Goal: Task Accomplishment & Management: Manage account settings

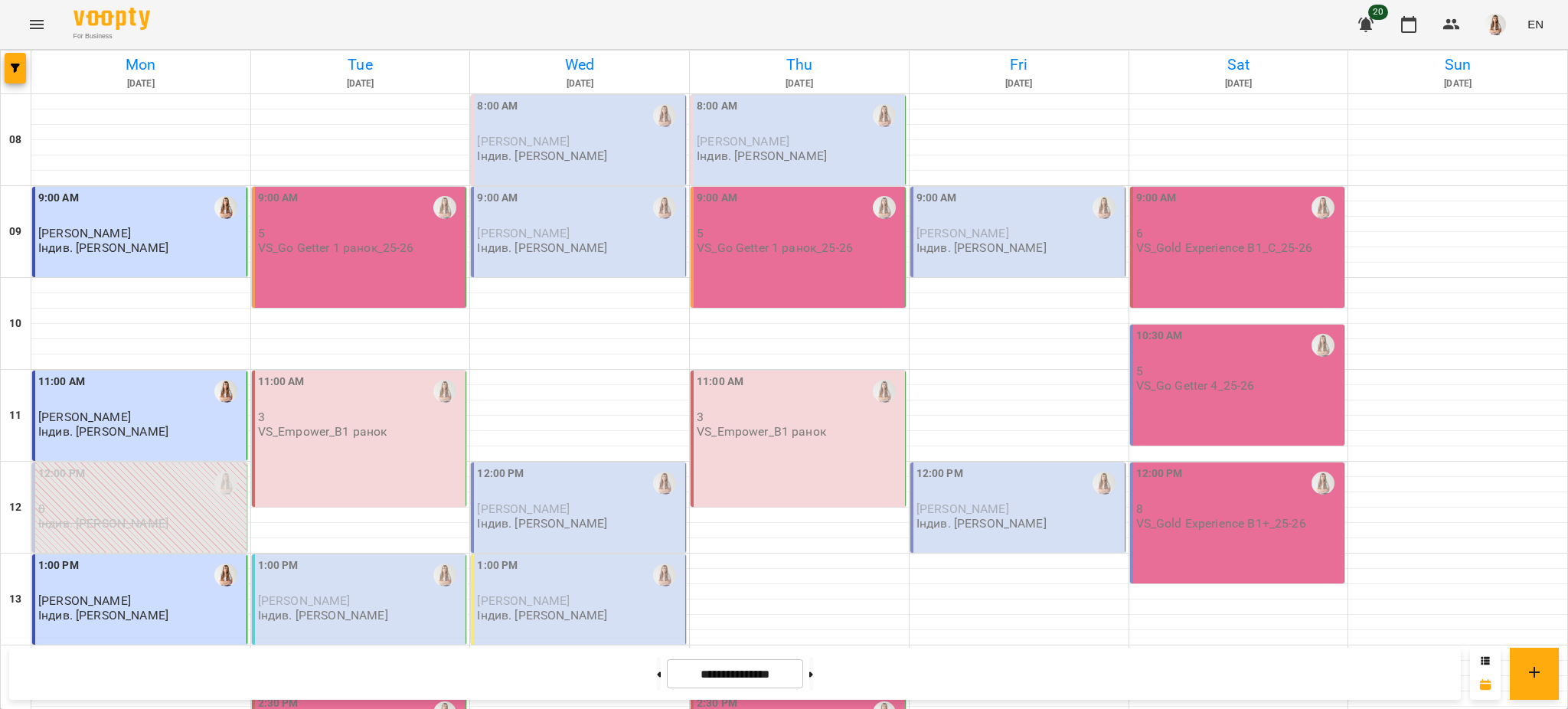
scroll to position [648, 0]
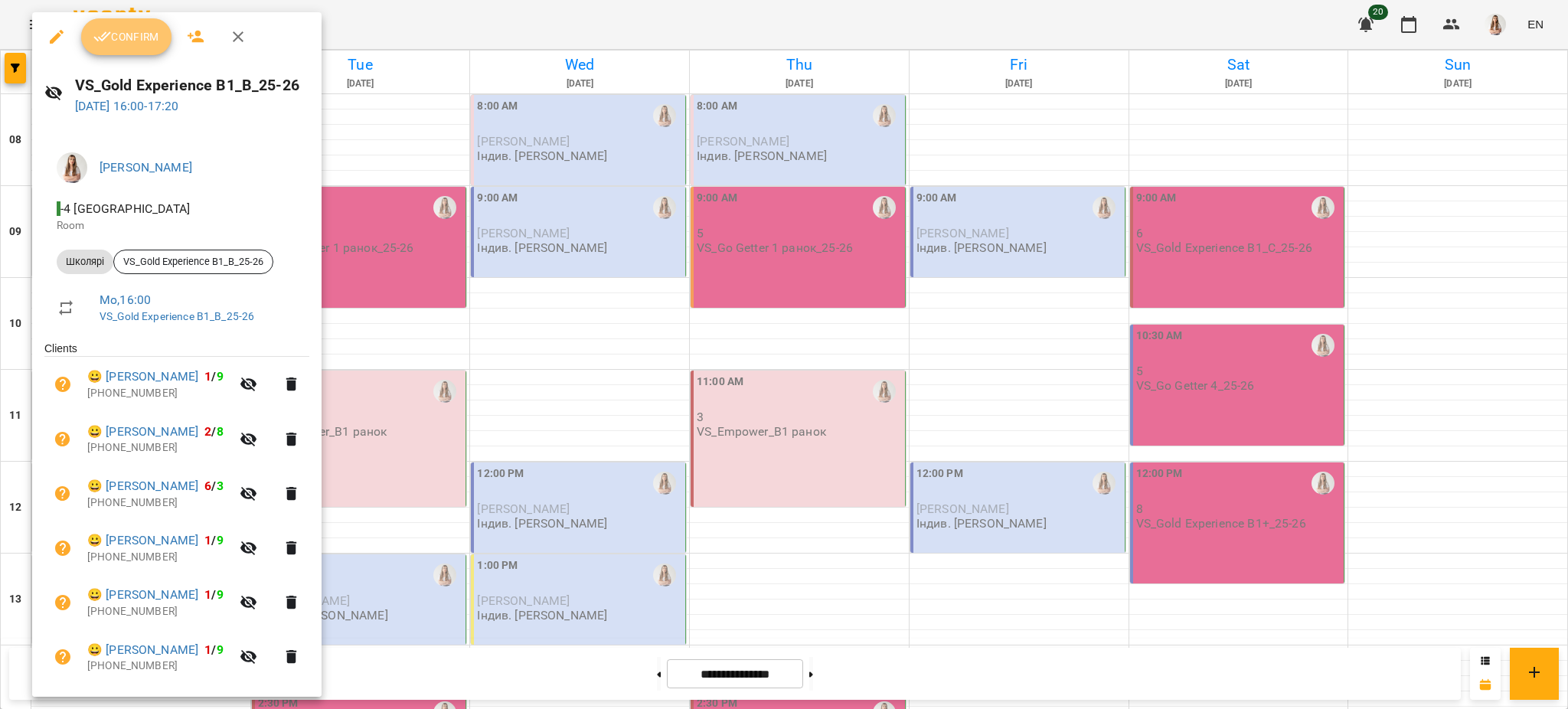
click at [150, 28] on span "Confirm" at bounding box center [127, 37] width 66 height 18
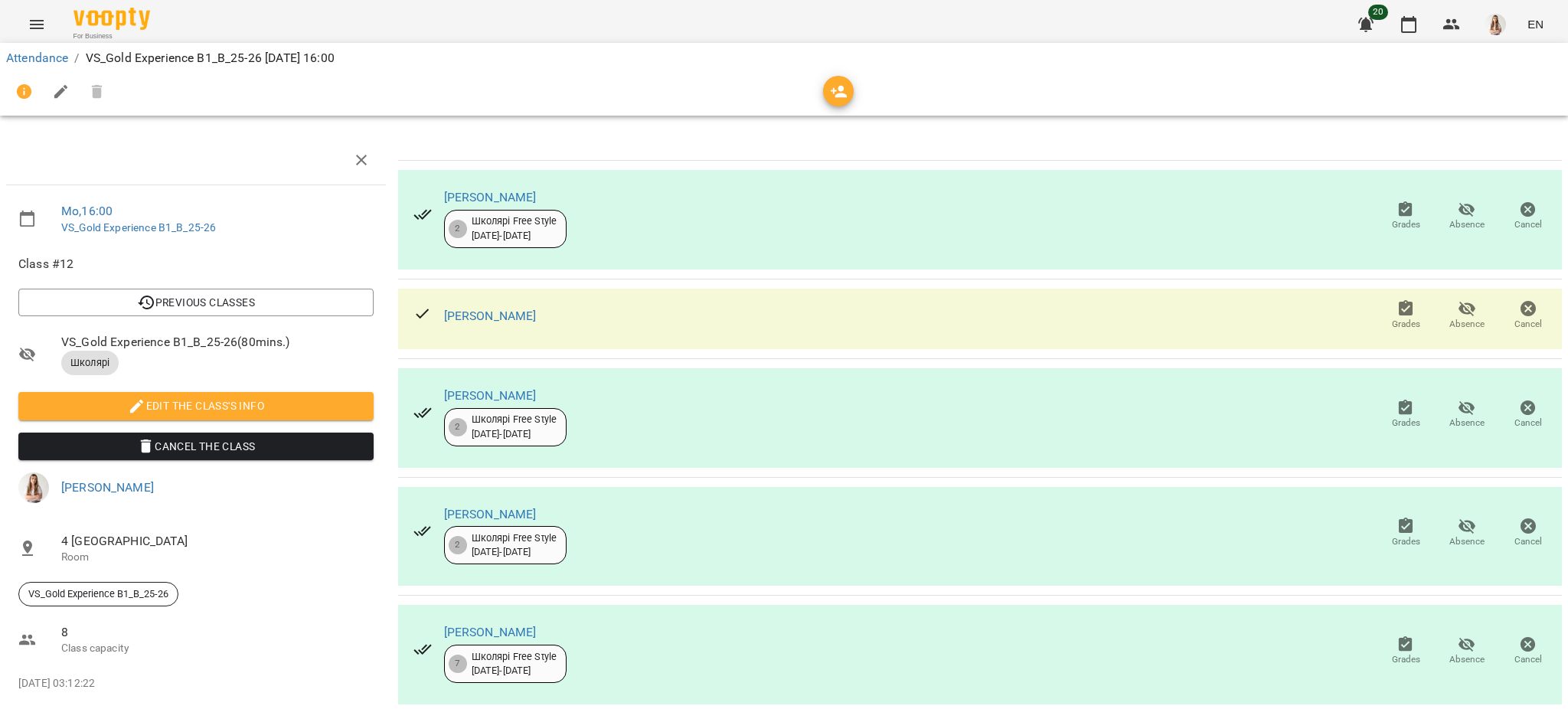
click at [58, 87] on icon "button" at bounding box center [61, 92] width 18 height 18
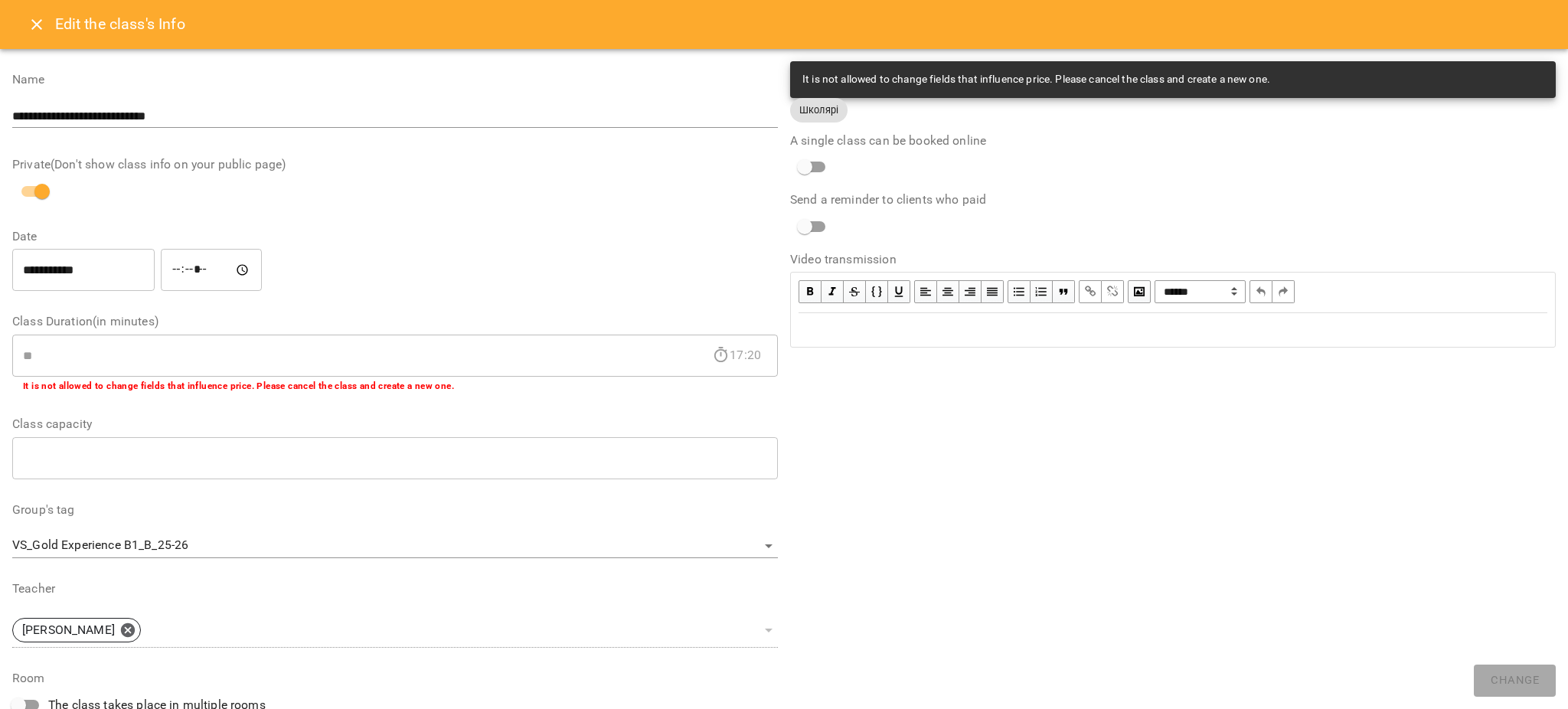
click at [884, 315] on div "Edit text" at bounding box center [1172, 330] width 762 height 32
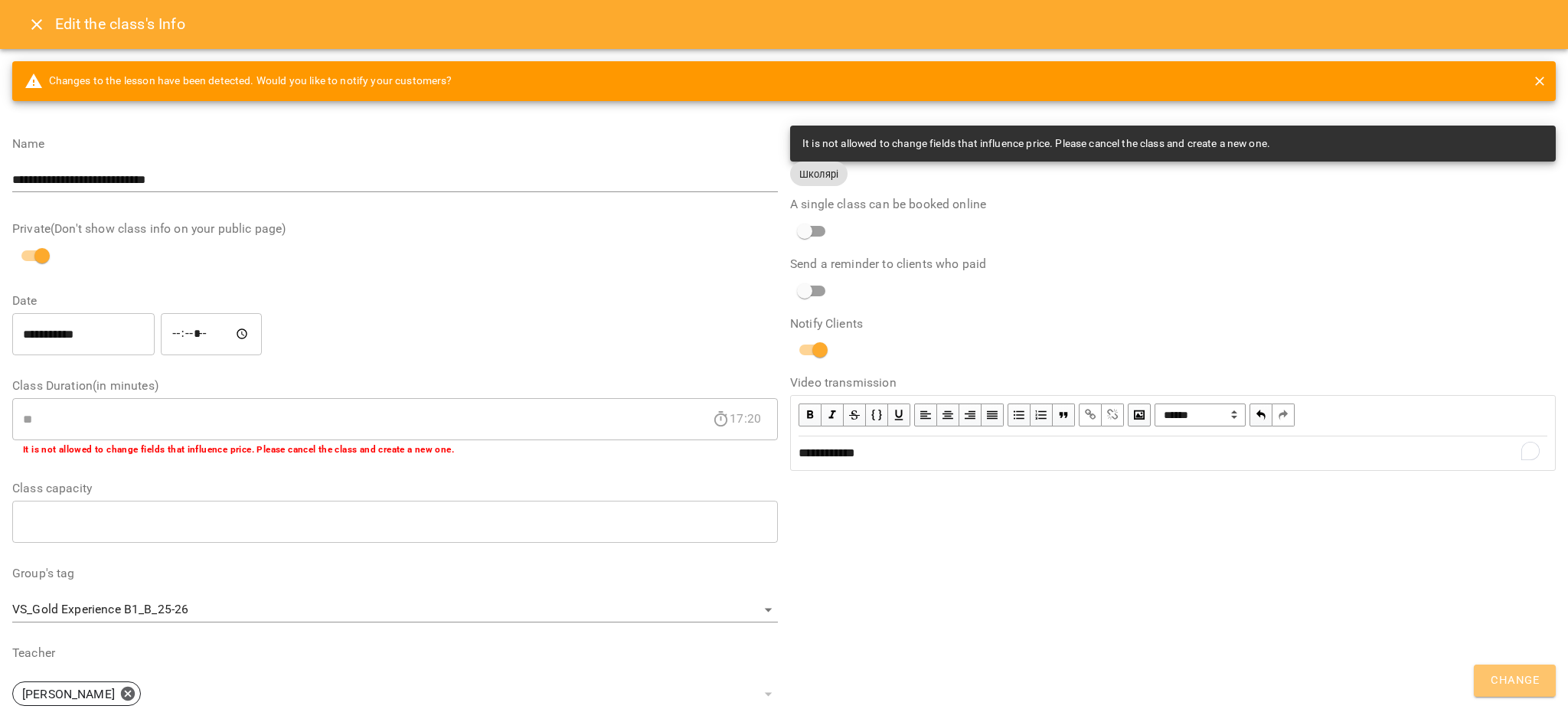
click at [1520, 681] on span "Change" at bounding box center [1514, 681] width 48 height 20
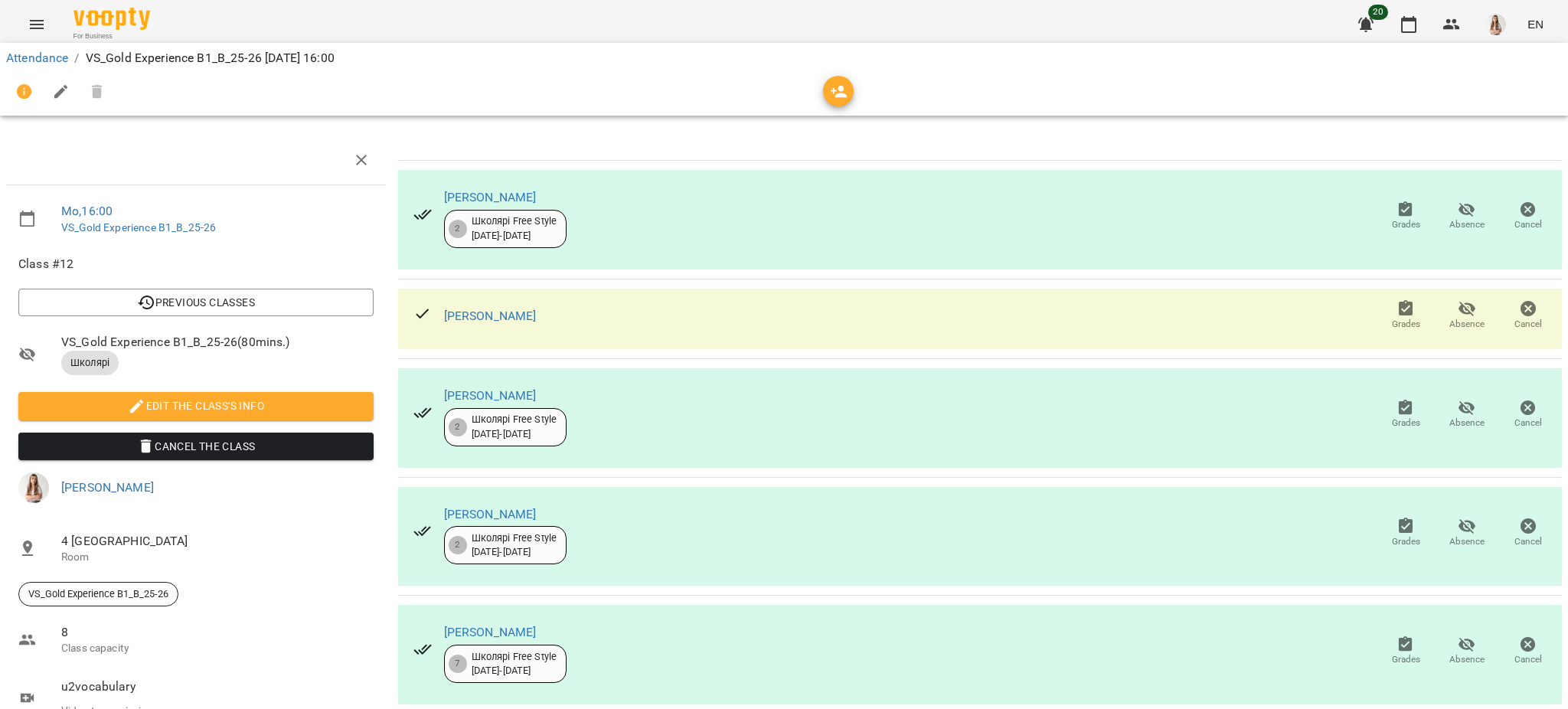
click at [34, 23] on icon "Menu" at bounding box center [37, 25] width 18 height 18
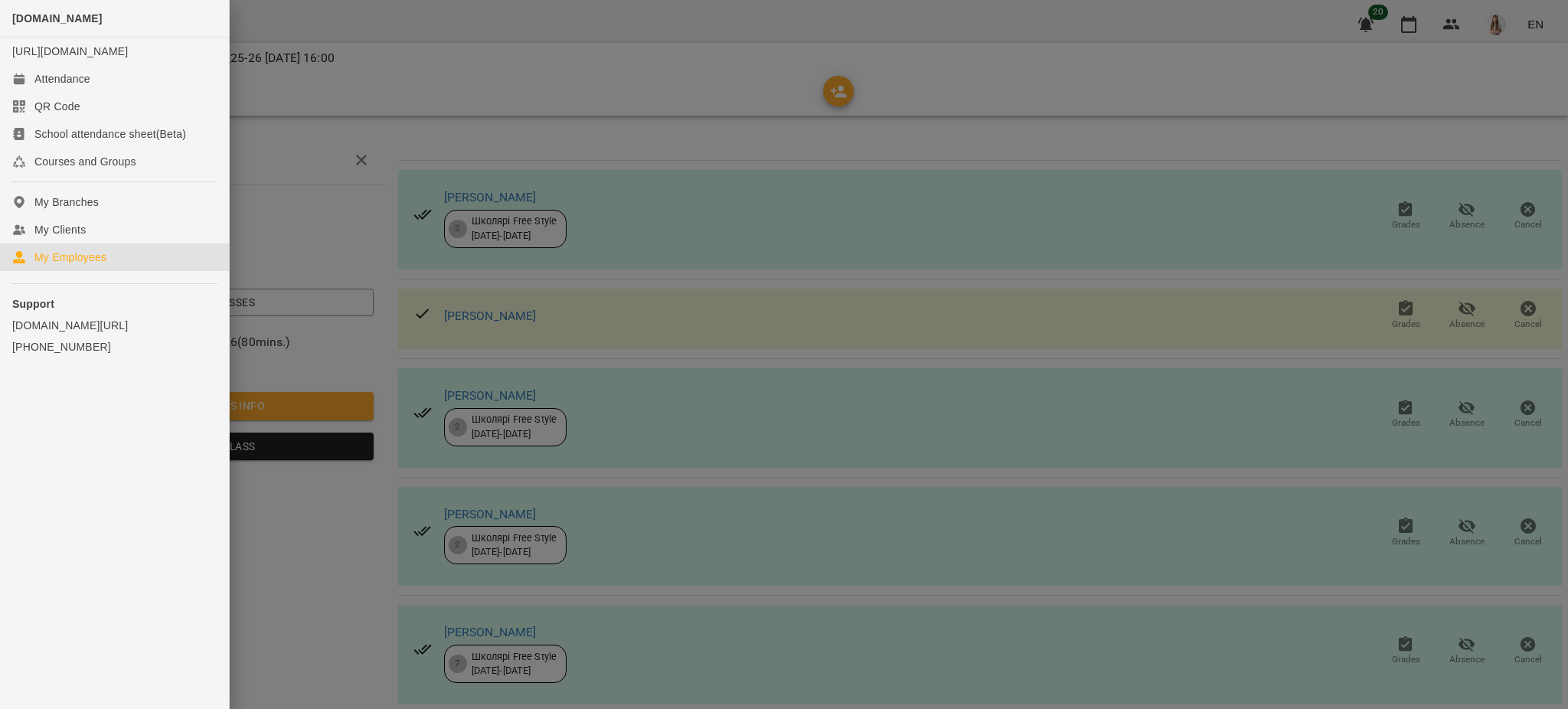
click at [89, 265] on div "My Employees" at bounding box center [71, 257] width 72 height 15
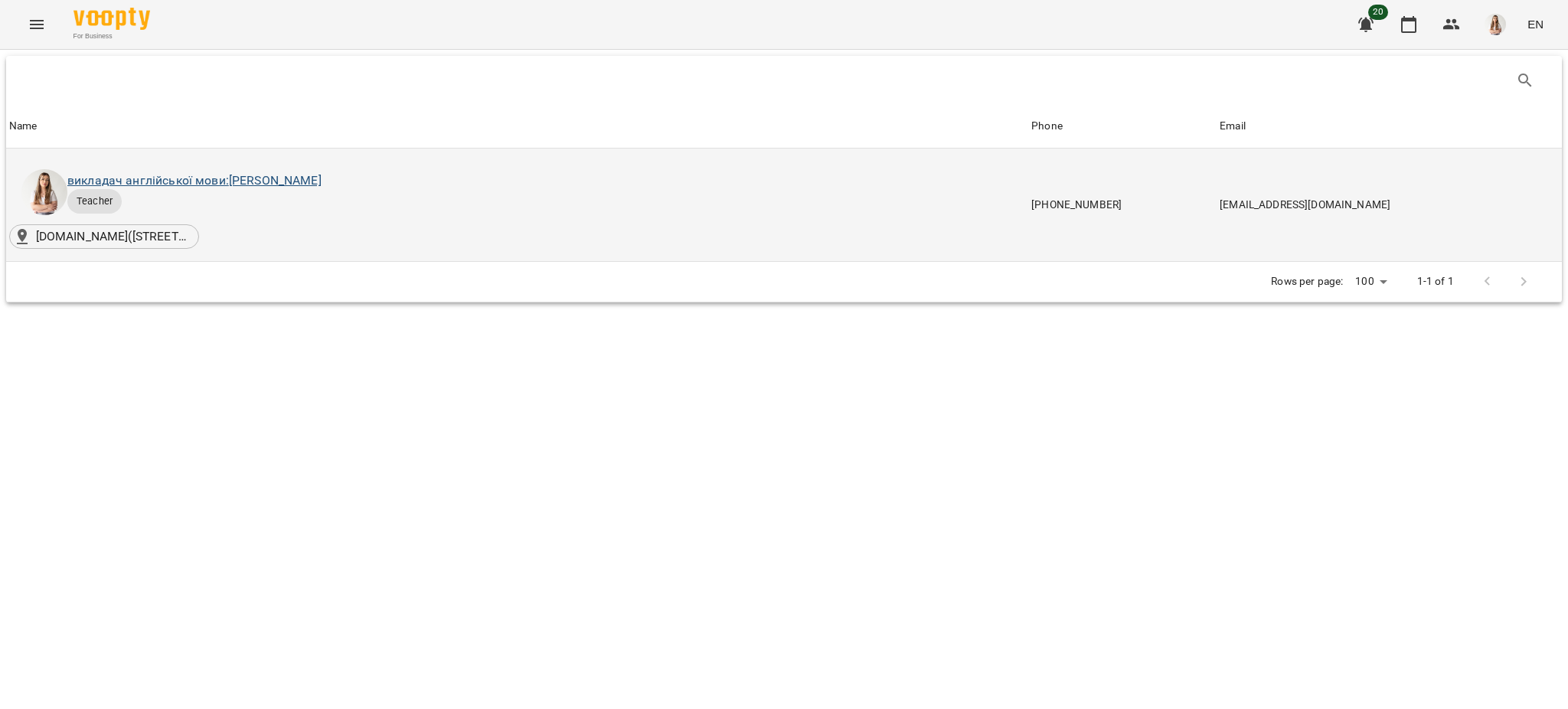
drag, startPoint x: 353, startPoint y: 170, endPoint x: 348, endPoint y: 186, distance: 16.8
click at [325, 171] on div "викладач англійської мови: Михно Віта Олександрівна" at bounding box center [194, 180] width 260 height 25
click at [322, 186] on link "викладач англійської мови: Михно Віта Олександрівна" at bounding box center [194, 180] width 254 height 15
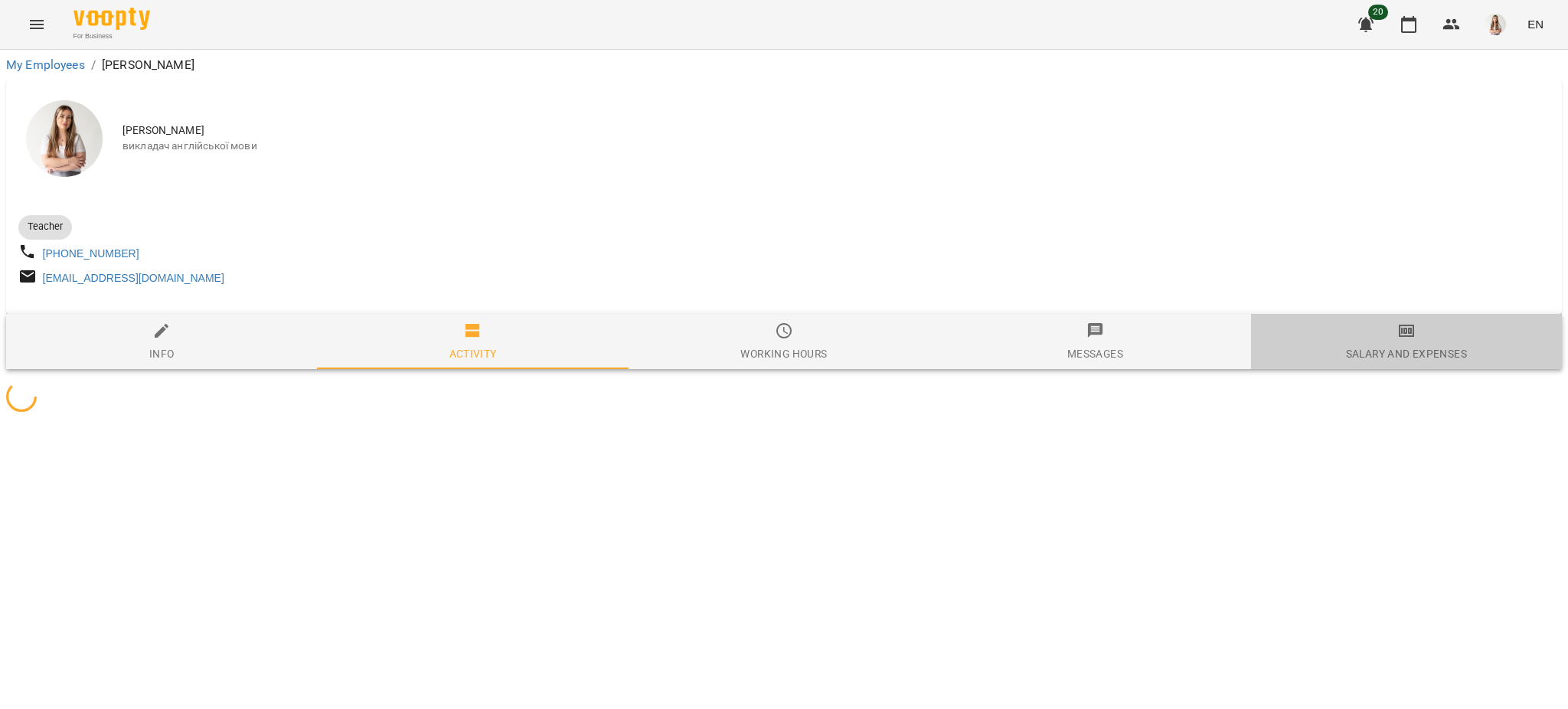
click at [1375, 338] on span "Salary and Expenses" at bounding box center [1406, 342] width 292 height 41
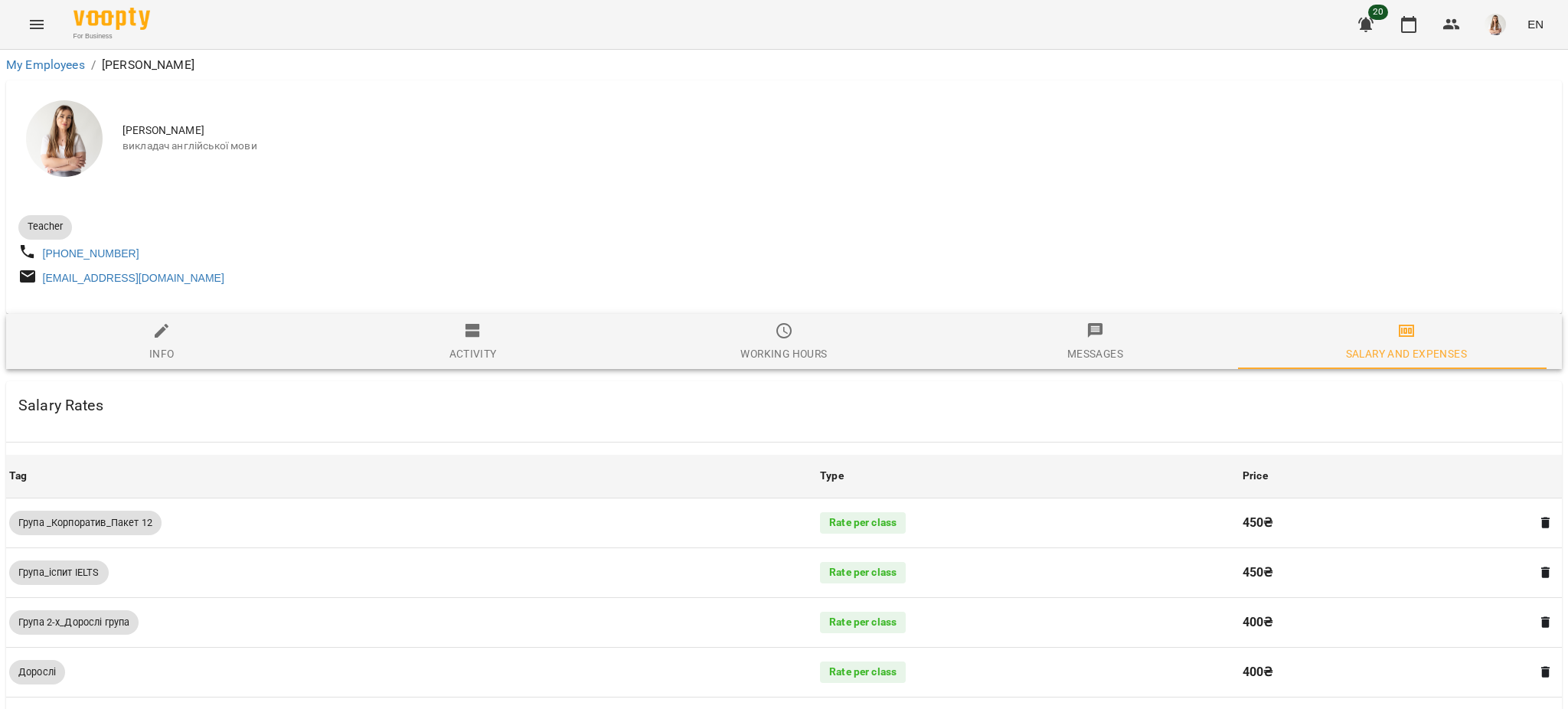
scroll to position [1000, 0]
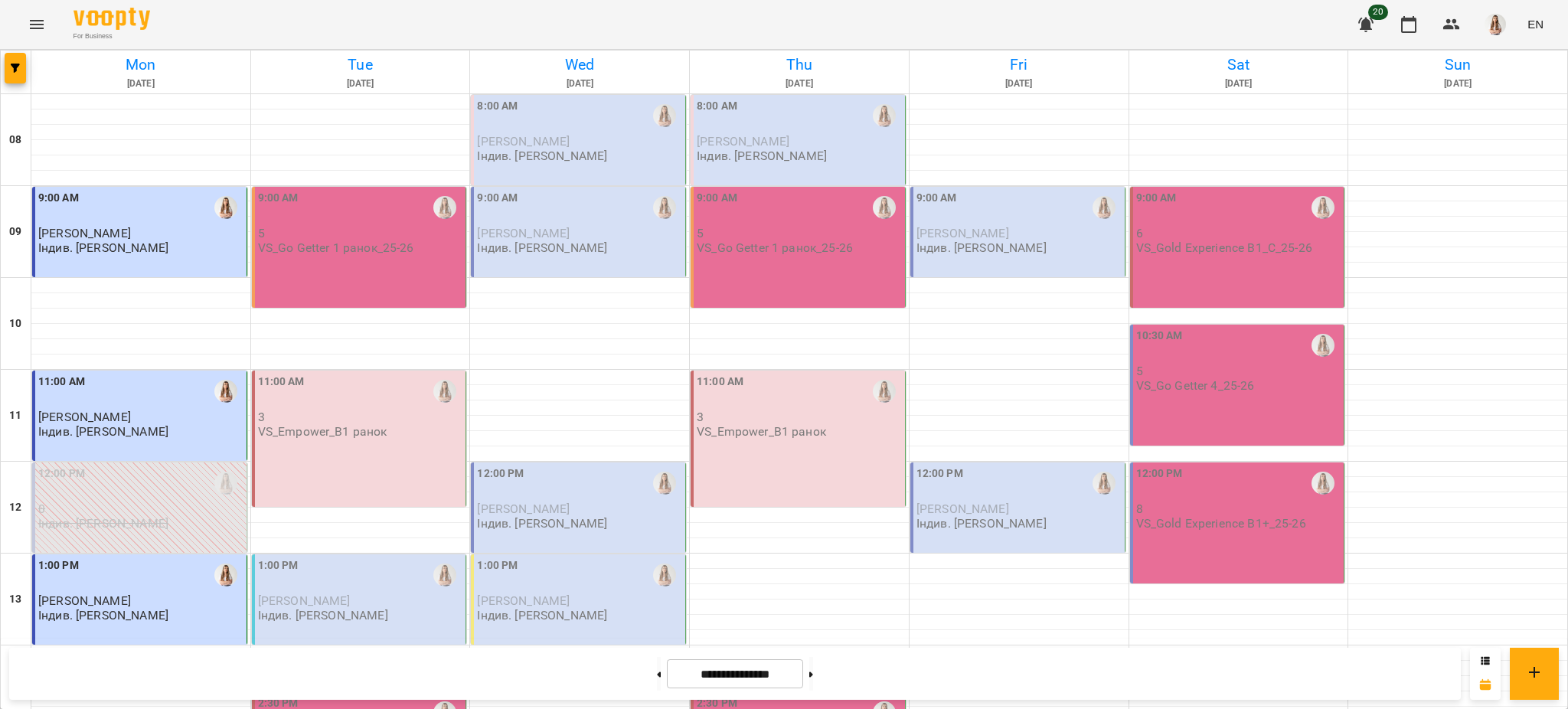
scroll to position [648, 0]
click at [8, 69] on span "button" at bounding box center [15, 68] width 21 height 9
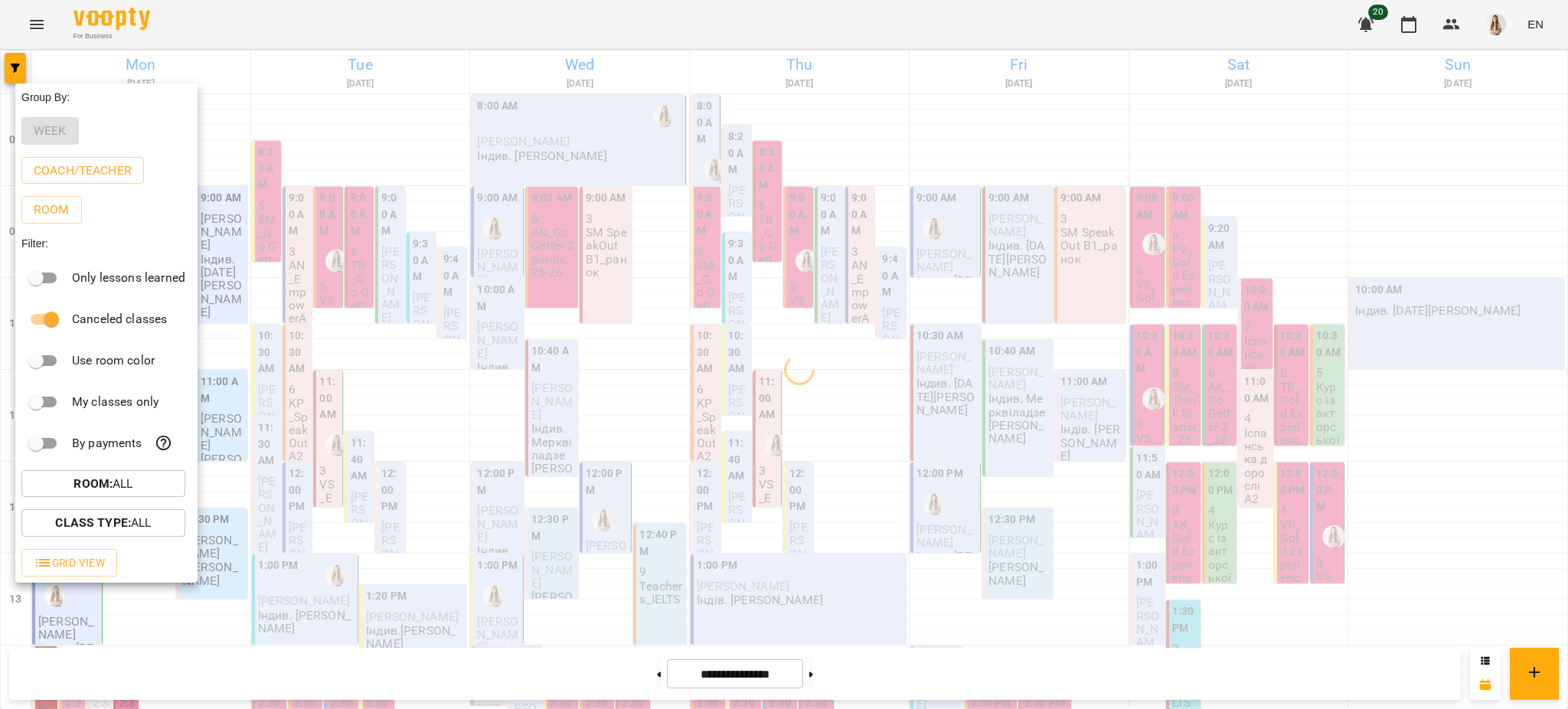
click at [189, 12] on div at bounding box center [784, 354] width 1568 height 709
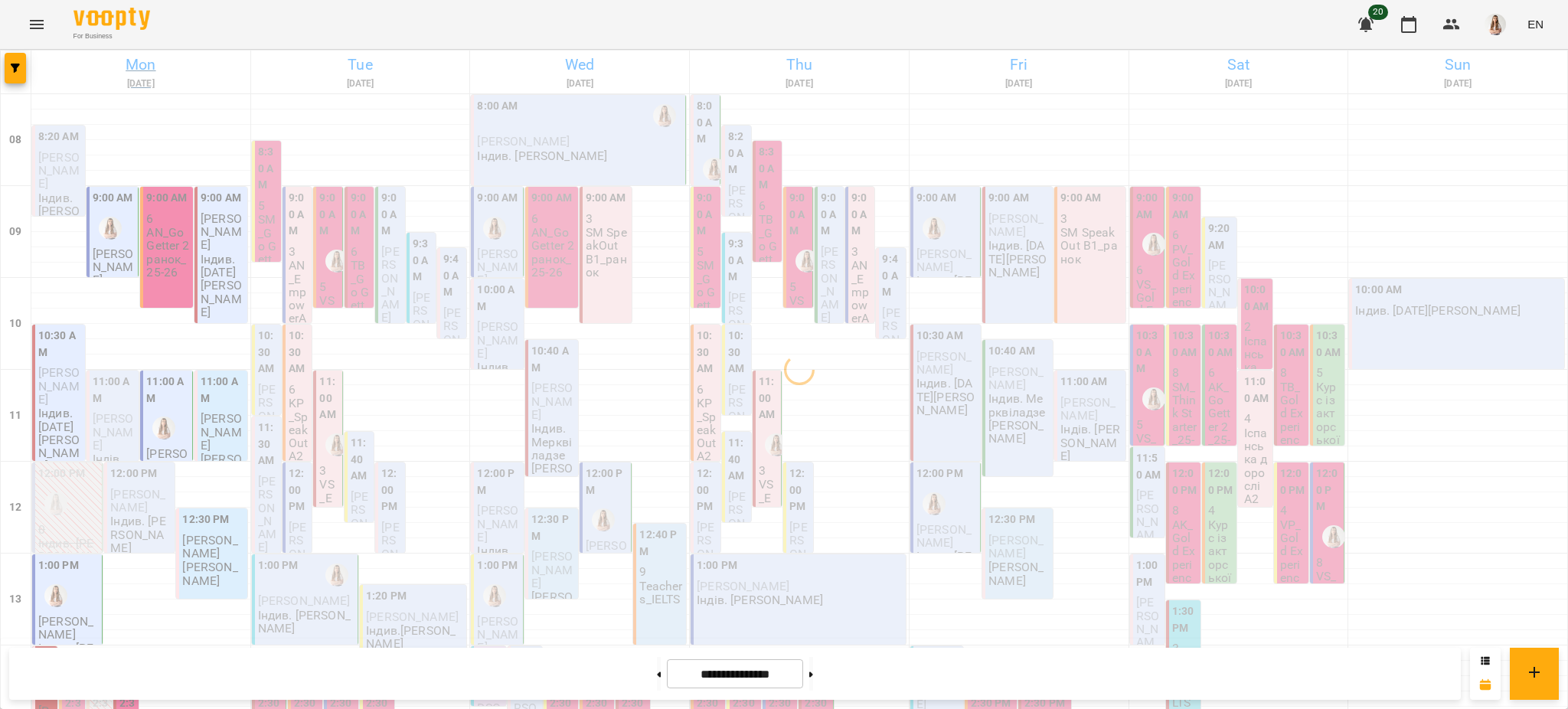
click at [137, 78] on h6 "[DATE]" at bounding box center [140, 84] width 214 height 15
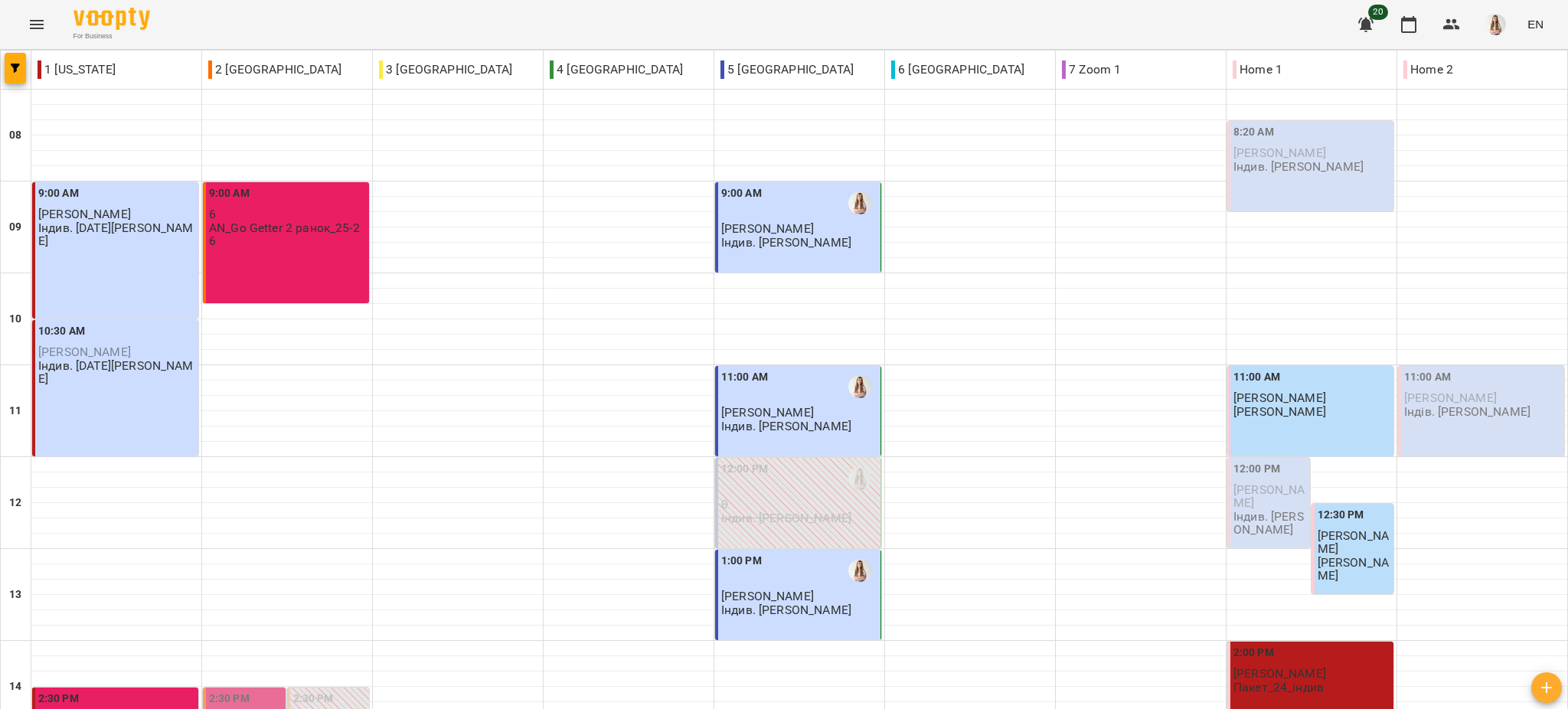
scroll to position [676, 0]
